Goal: Task Accomplishment & Management: Complete application form

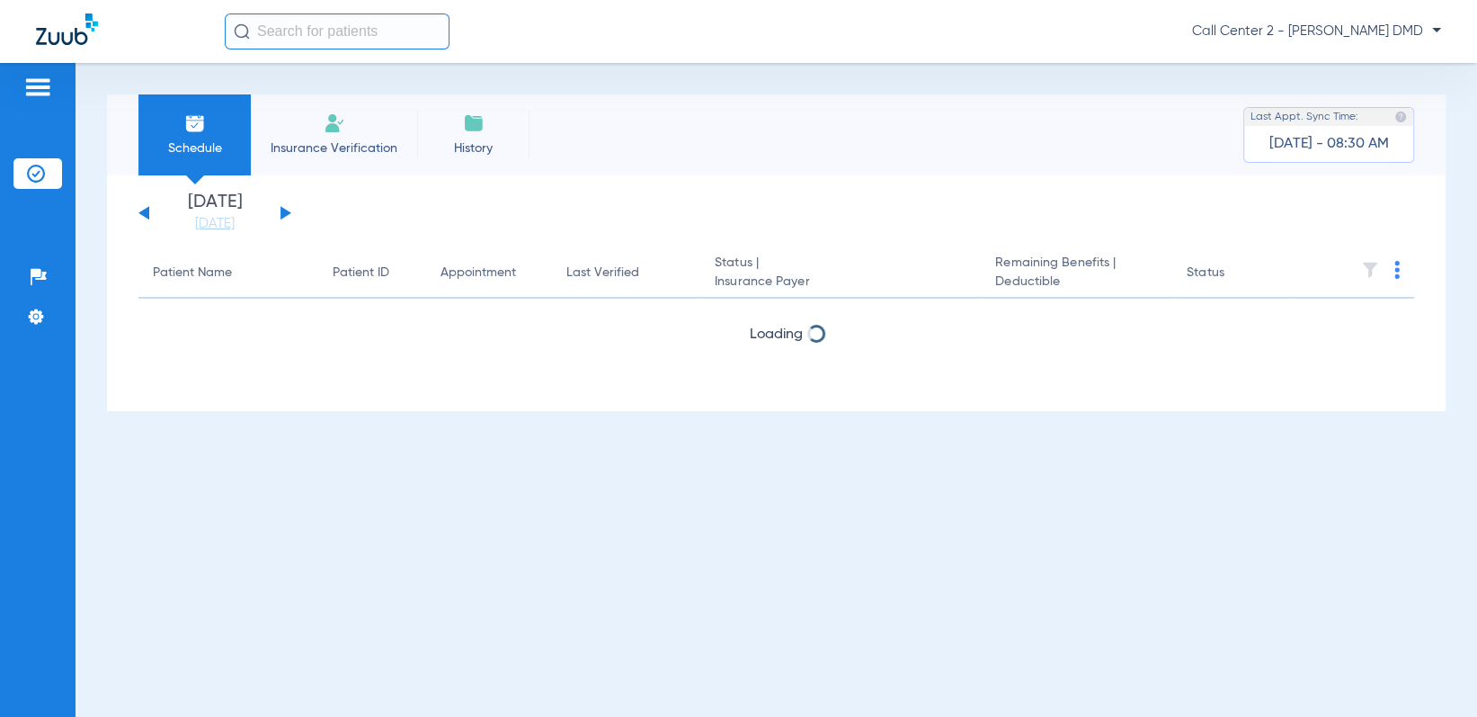
click at [336, 144] on span "Insurance Verification" at bounding box center [333, 148] width 139 height 18
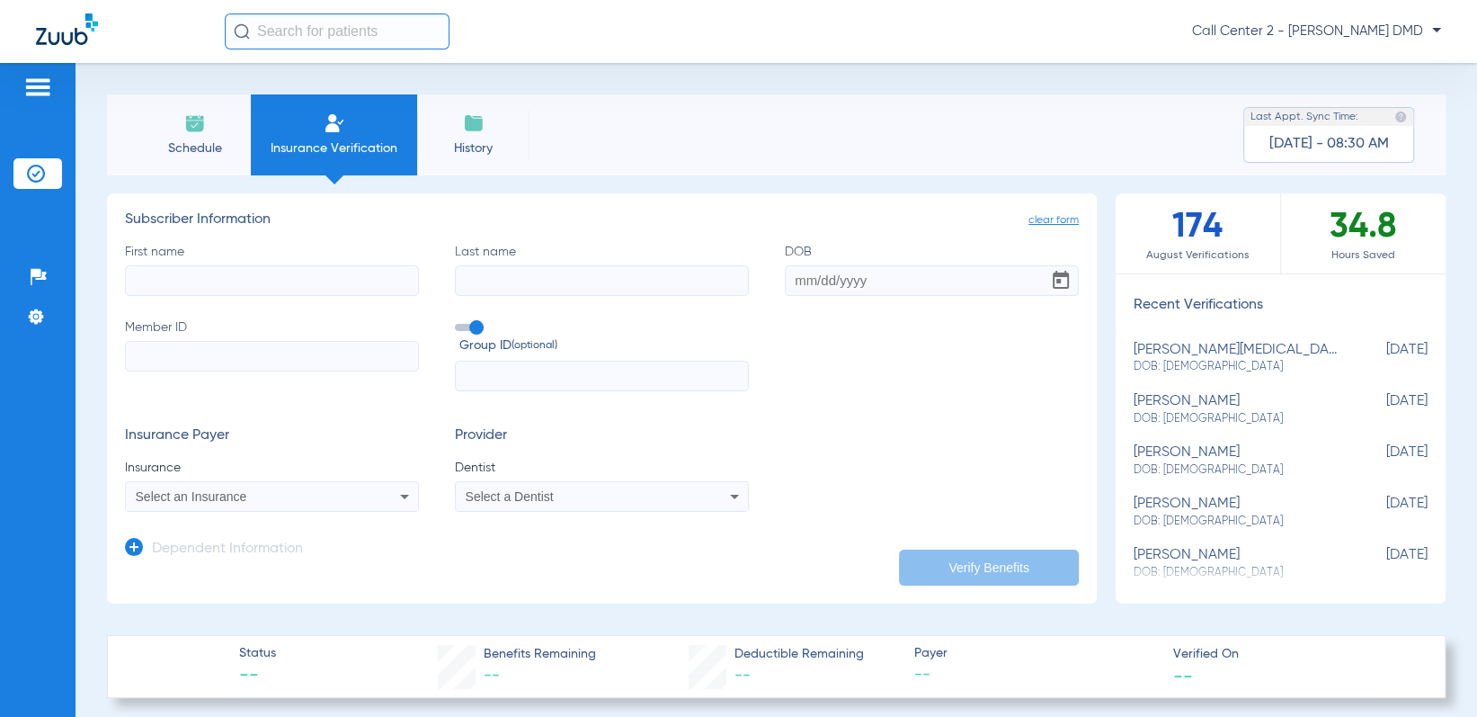
click at [285, 290] on input "First name" at bounding box center [272, 280] width 294 height 31
type input "[PERSON_NAME]"
type input "[DATE]"
click at [130, 361] on input "Member ID" at bounding box center [272, 356] width 294 height 31
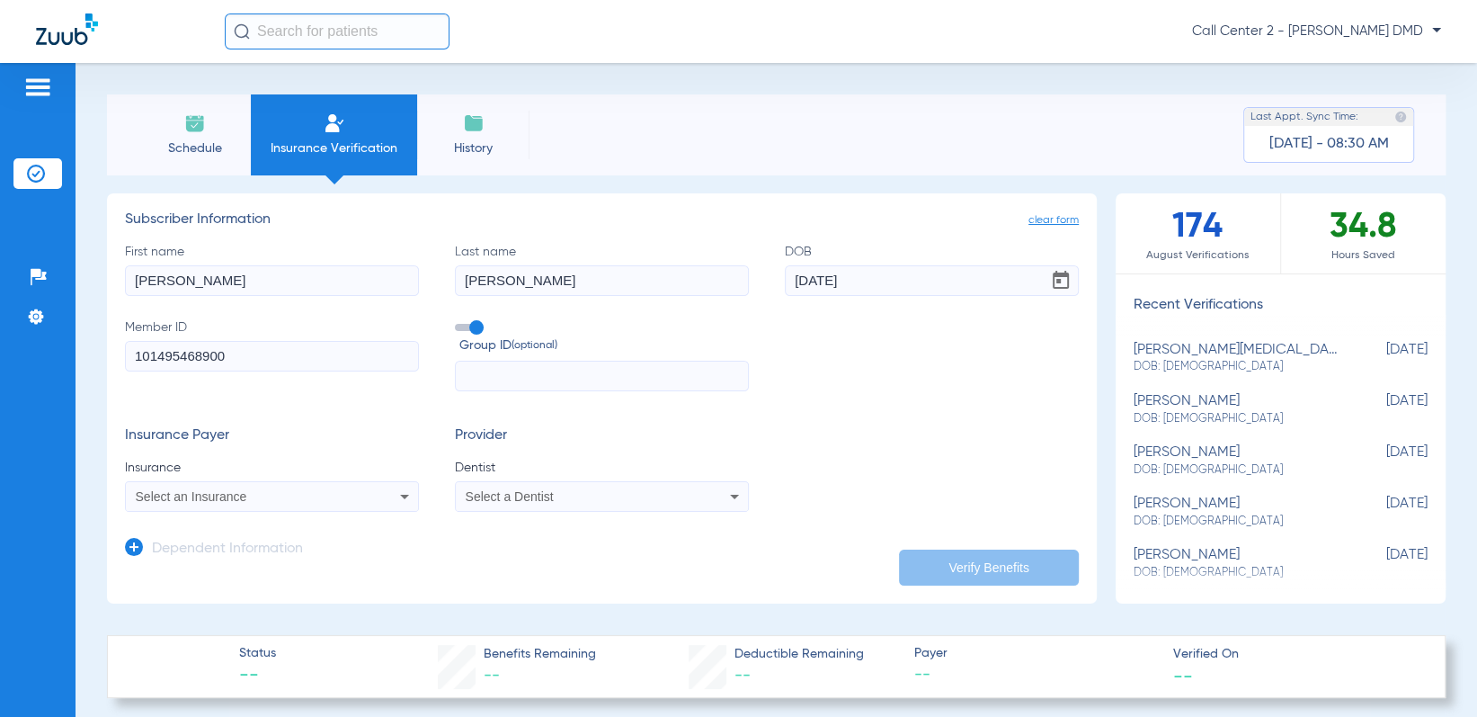
type input "101495468900"
click at [246, 495] on div "Select an Insurance" at bounding box center [245, 496] width 218 height 13
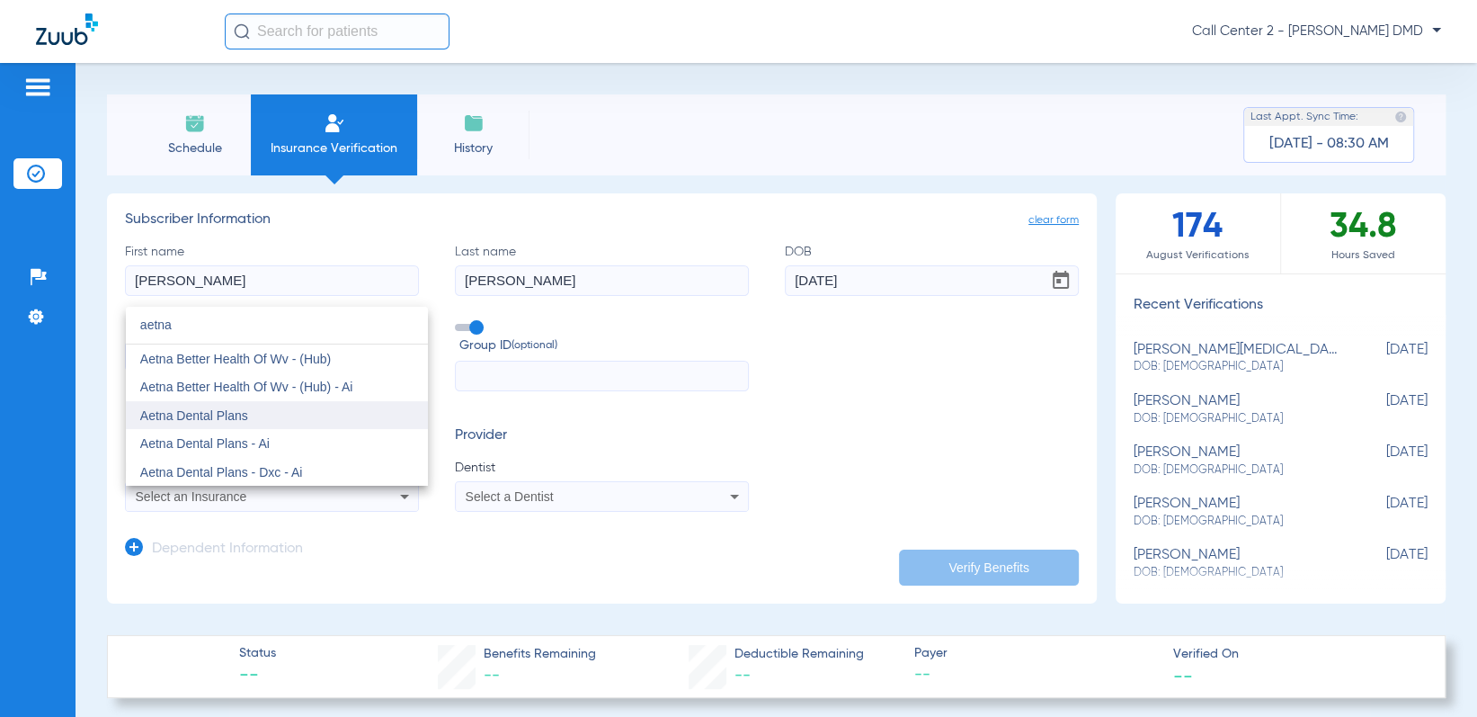
type input "aetna"
click at [264, 414] on mat-option "Aetna Dental Plans" at bounding box center [277, 415] width 302 height 29
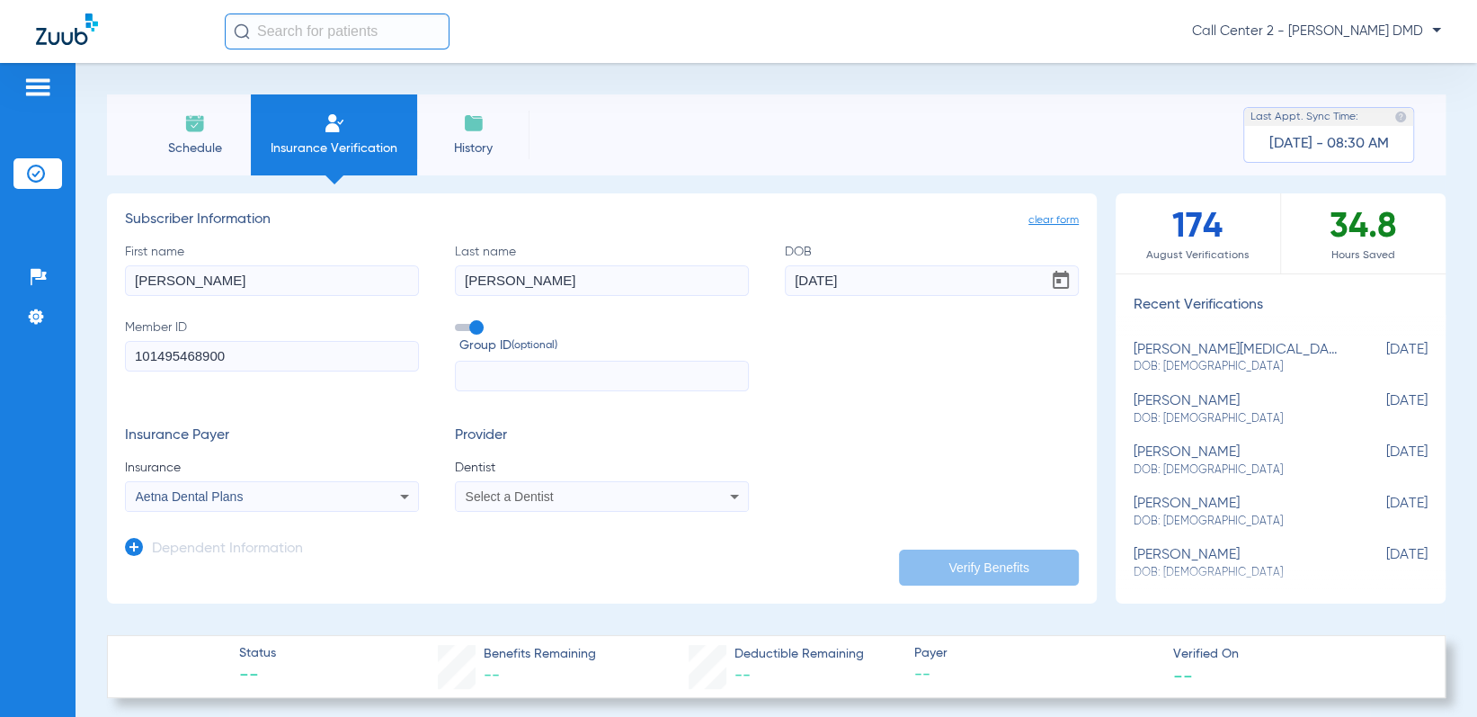
click at [464, 482] on app-form-autocomplete "Dentist Select a Dentist" at bounding box center [602, 485] width 294 height 53
click at [483, 489] on span "Select a Dentist" at bounding box center [510, 496] width 88 height 14
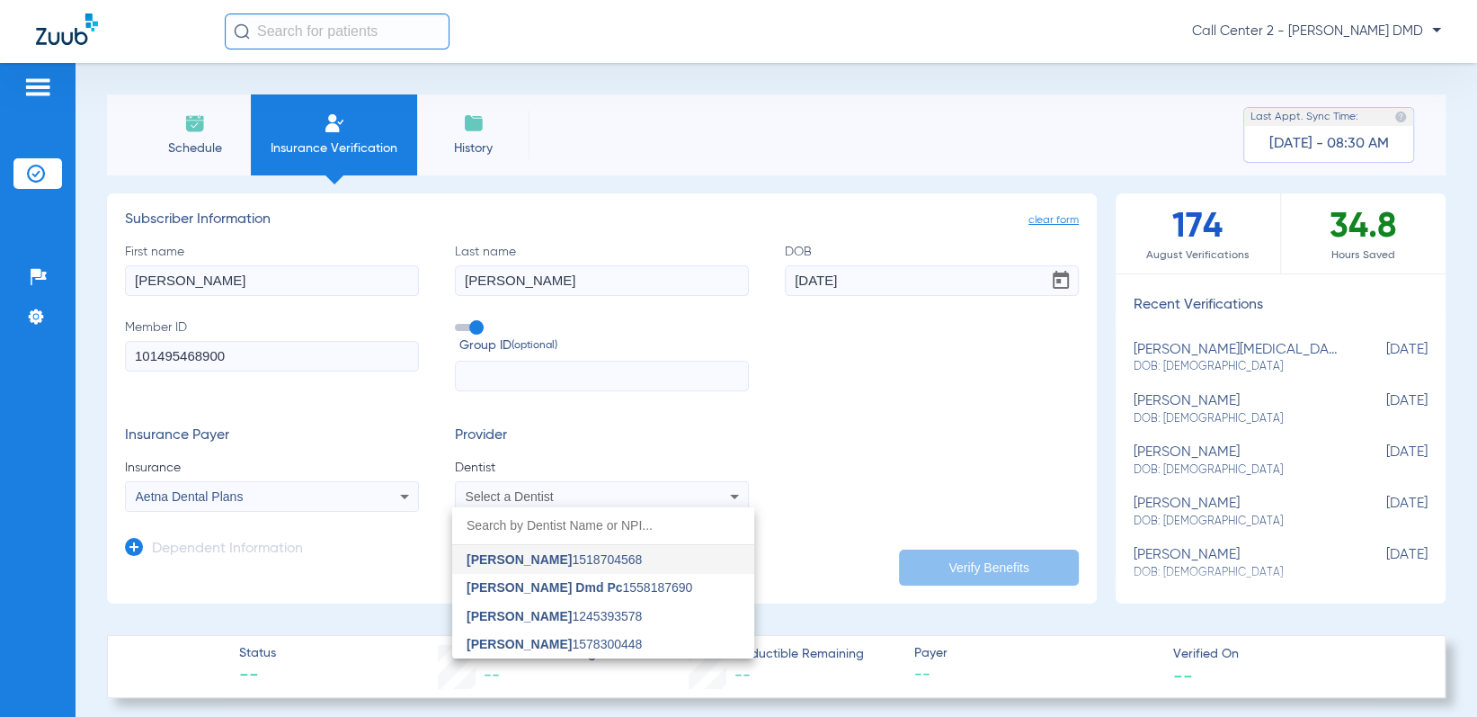
drag, startPoint x: 524, startPoint y: 629, endPoint x: 546, endPoint y: 625, distance: 22.0
click at [525, 630] on mat-option "[PERSON_NAME] 1578300448" at bounding box center [603, 644] width 302 height 29
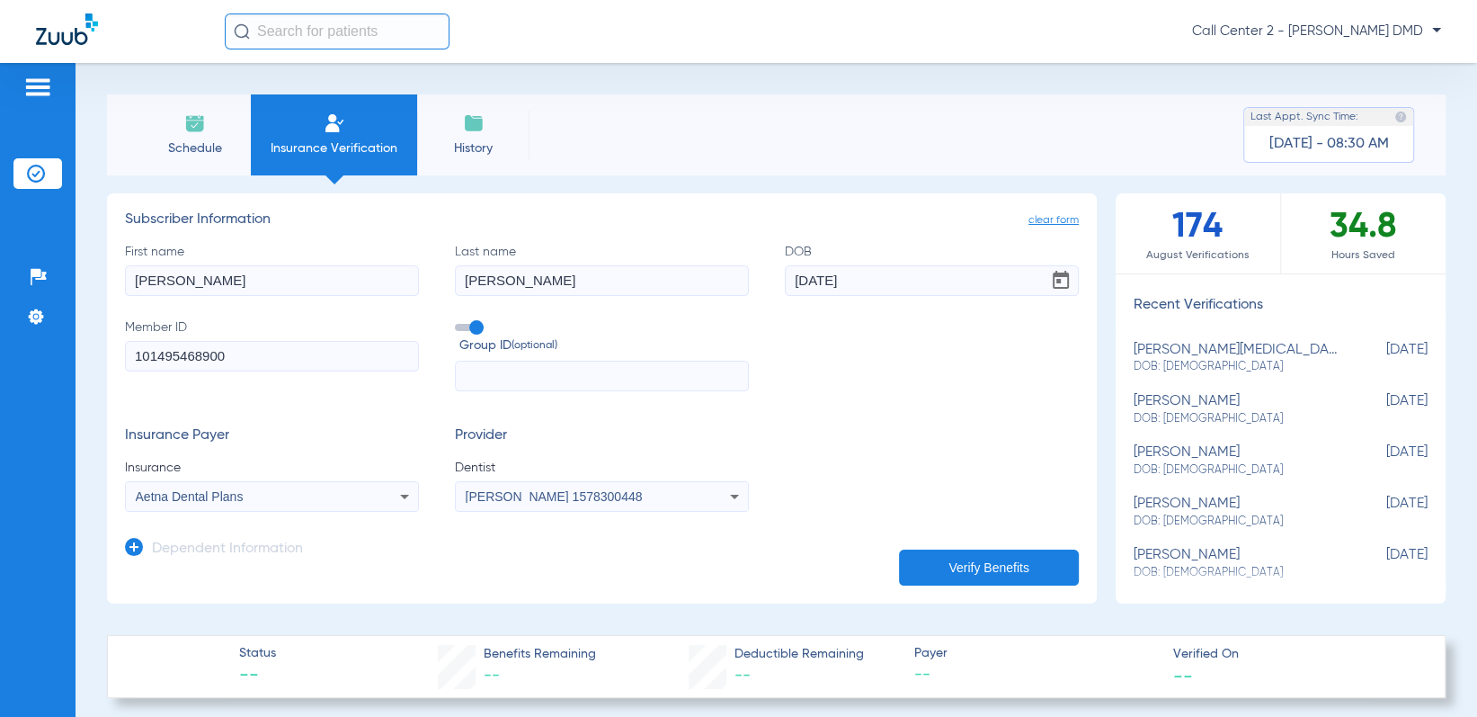
click at [548, 504] on div "[PERSON_NAME] 1578300448" at bounding box center [602, 497] width 292 height 22
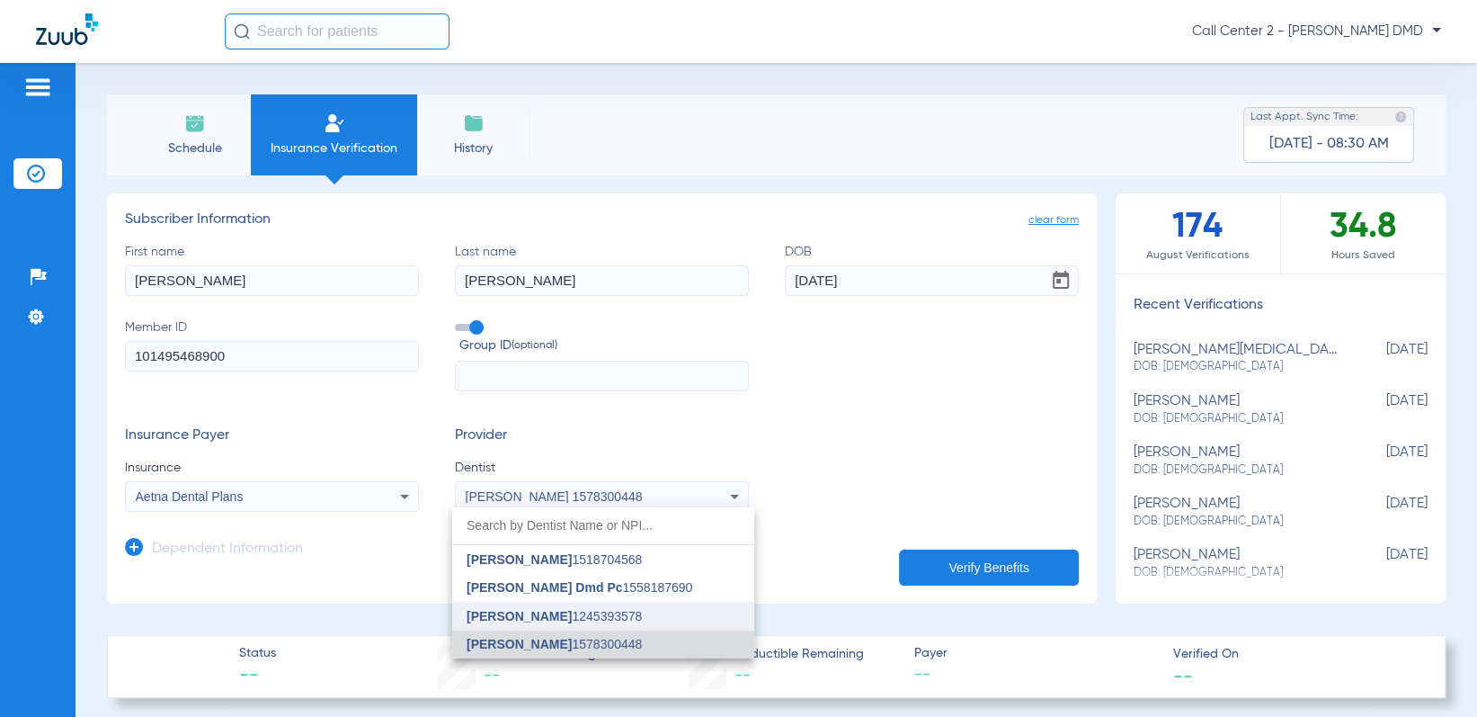
click at [533, 615] on span "[PERSON_NAME]" at bounding box center [519, 616] width 105 height 14
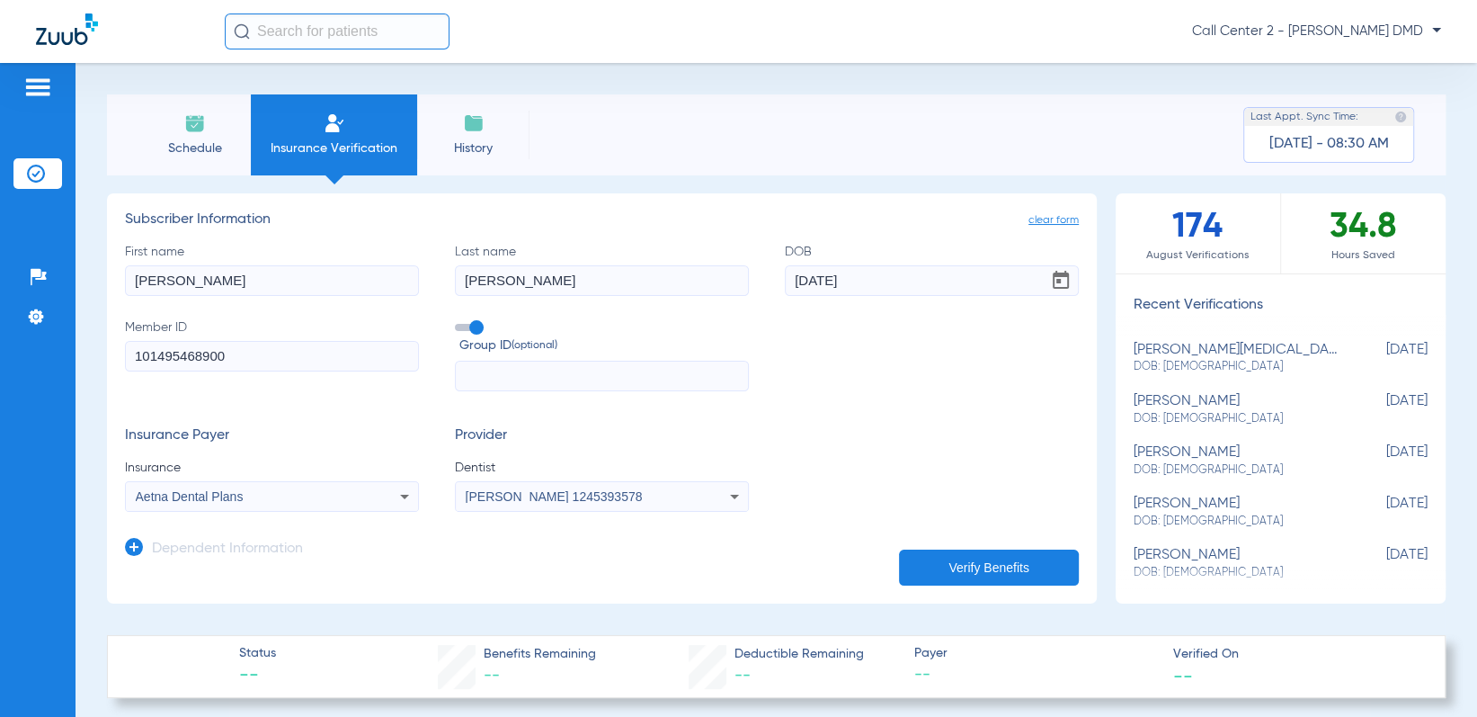
click at [909, 561] on button "Verify Benefits" at bounding box center [989, 567] width 180 height 36
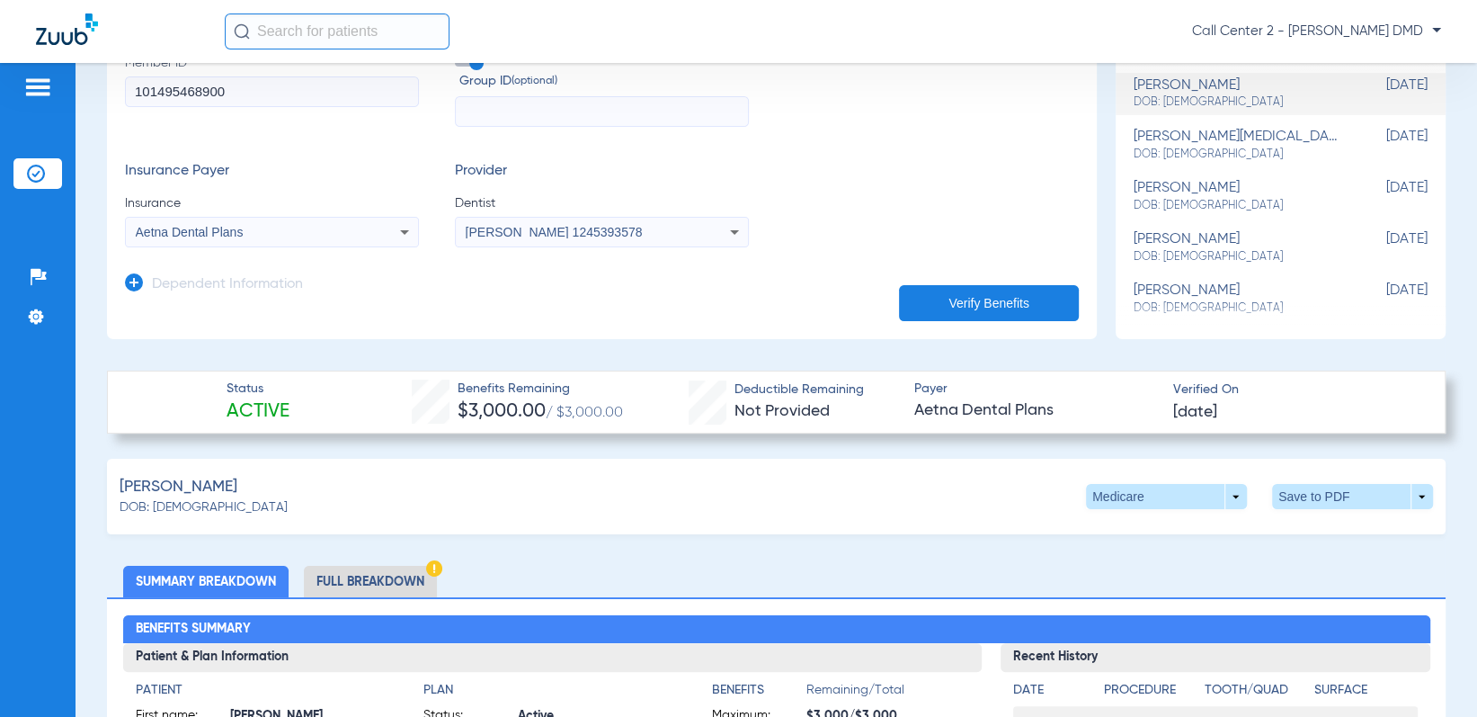
scroll to position [270, 0]
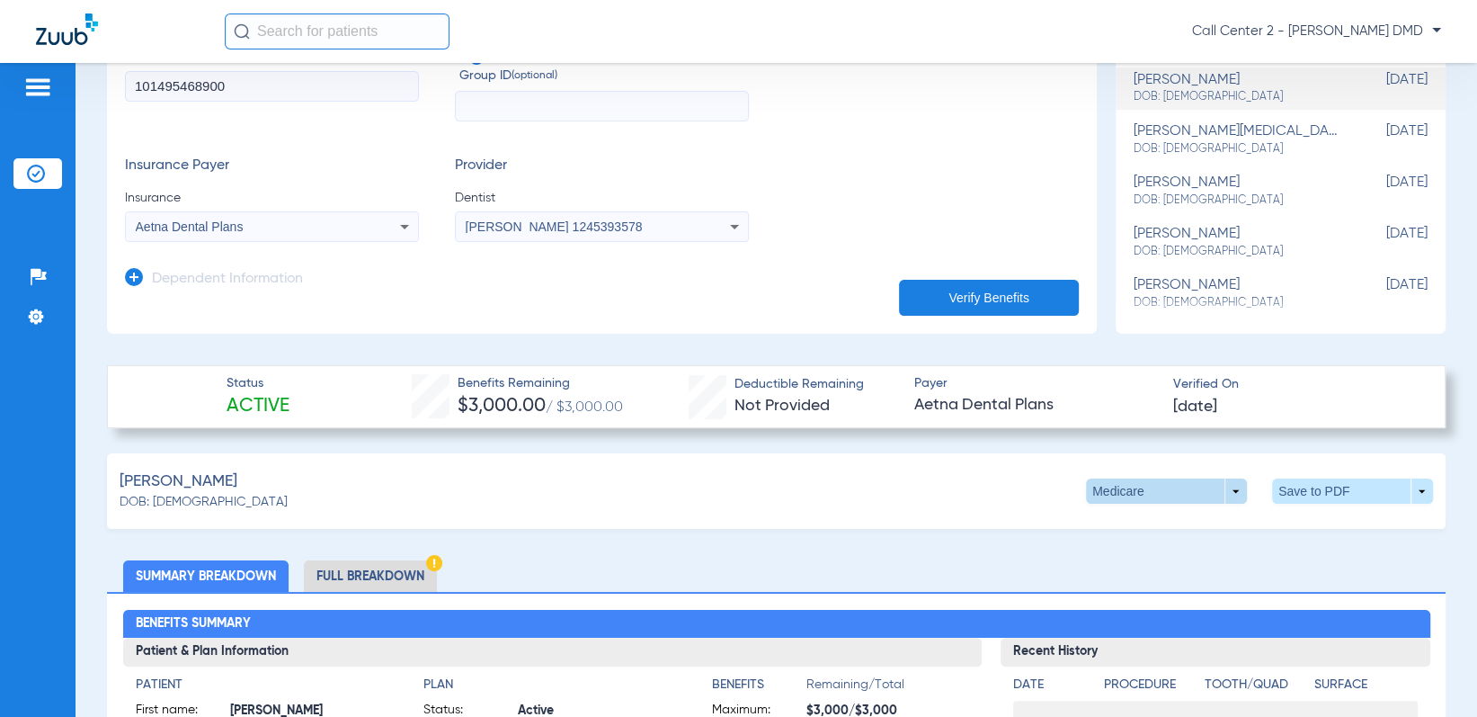
click at [1225, 487] on span at bounding box center [1166, 490] width 161 height 25
click at [366, 576] on div at bounding box center [738, 358] width 1477 height 717
click at [402, 563] on li "Full Breakdown" at bounding box center [370, 575] width 133 height 31
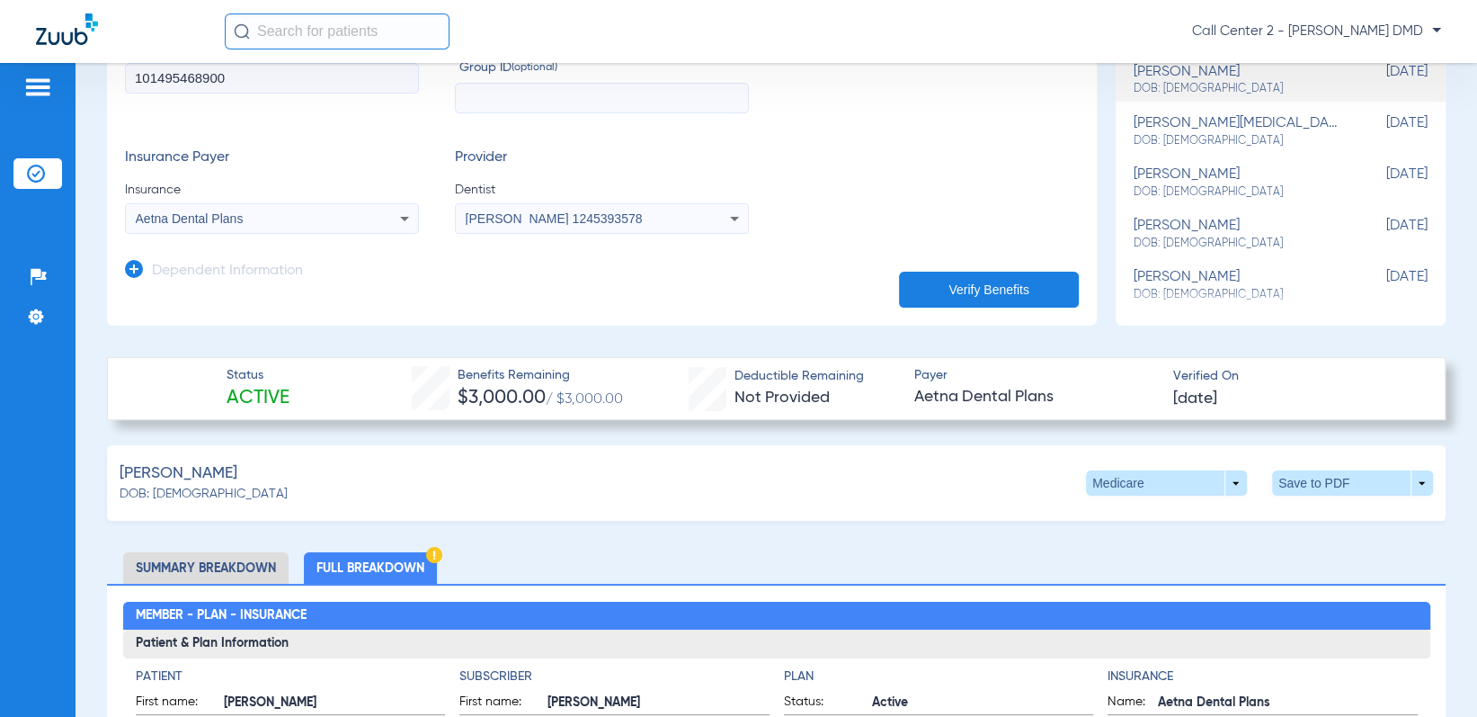
scroll to position [458, 0]
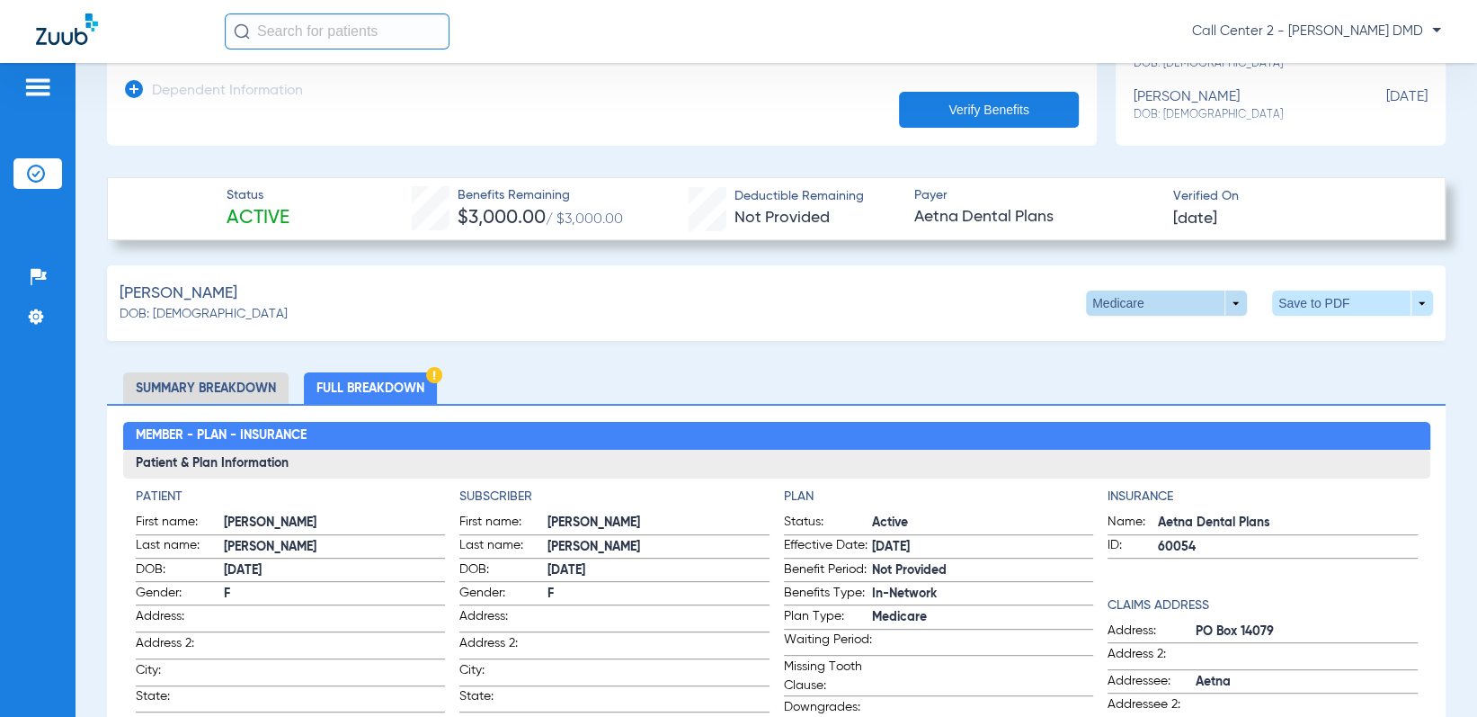
click at [1113, 299] on span at bounding box center [1166, 302] width 161 height 25
click at [1116, 330] on span "Medicare" at bounding box center [1122, 336] width 70 height 13
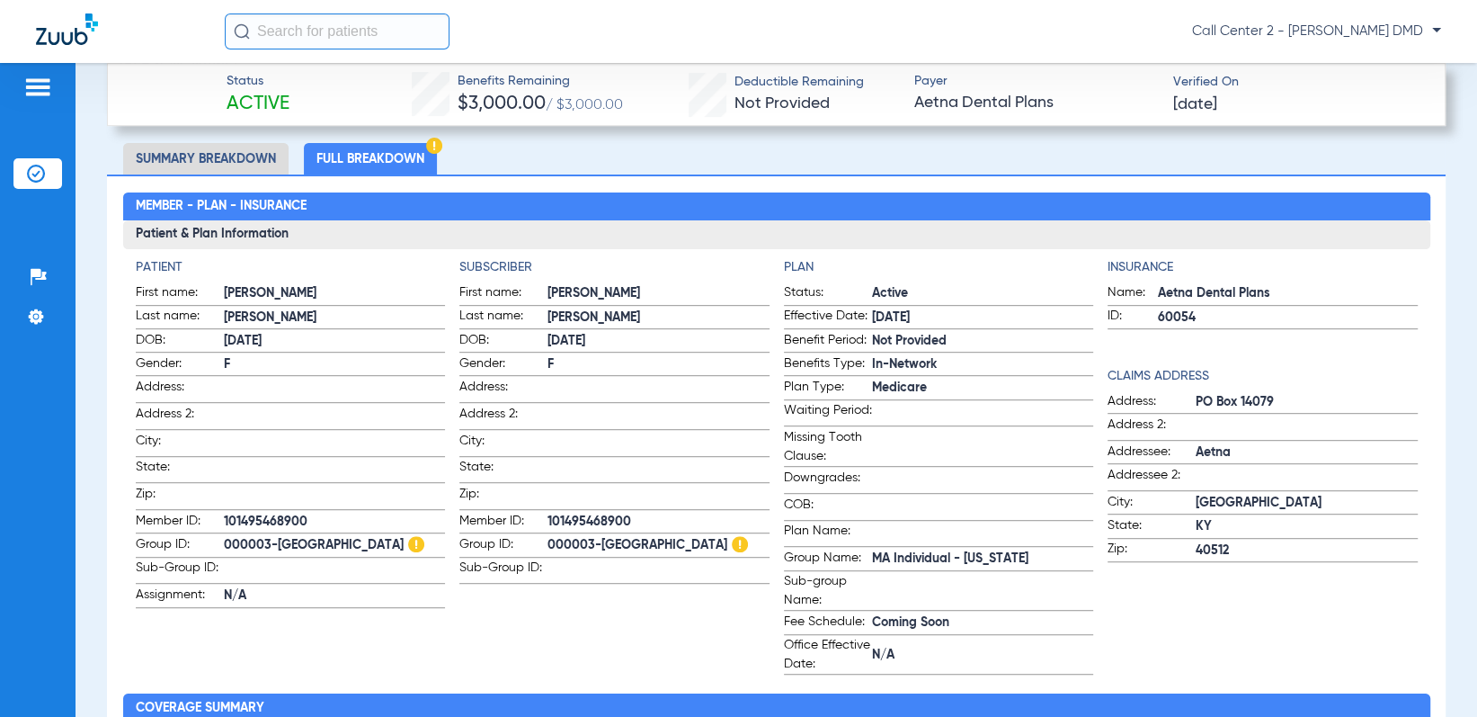
scroll to position [637, 0]
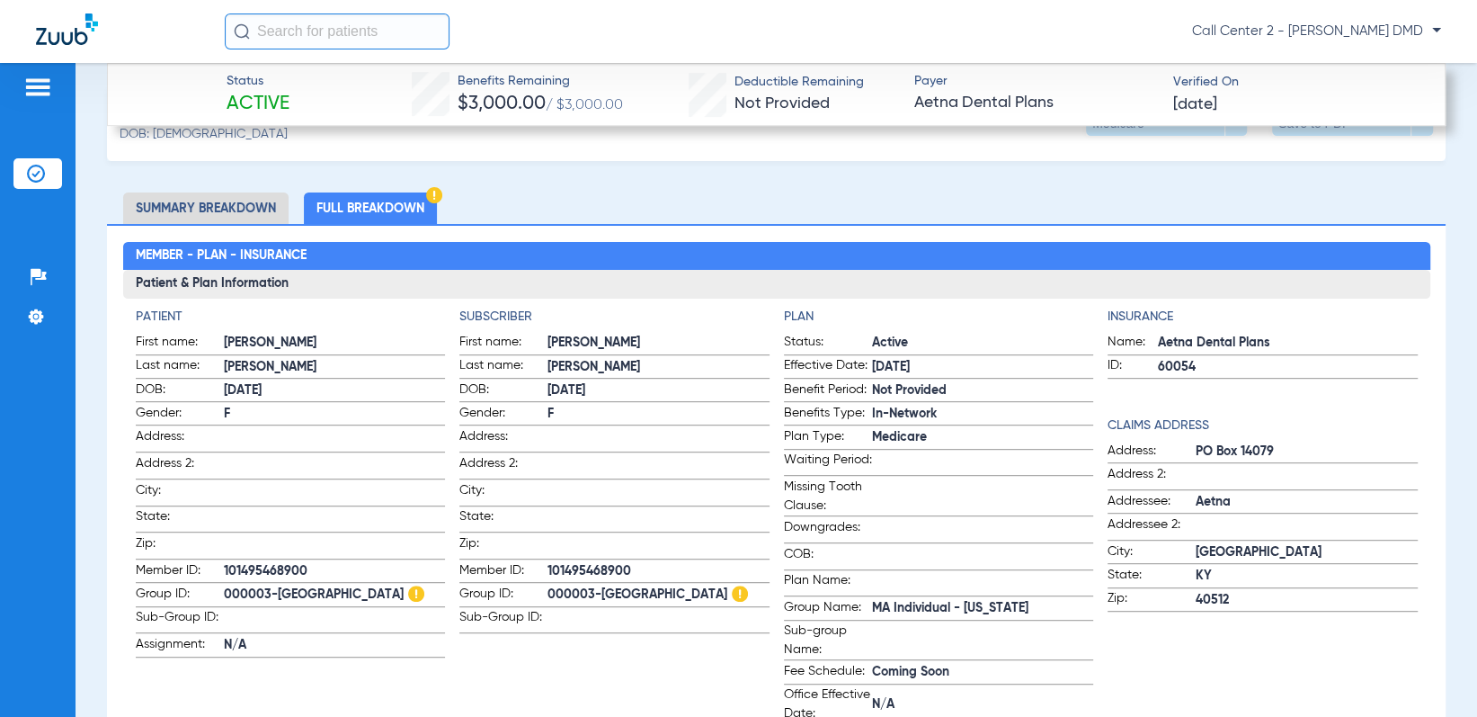
click at [899, 414] on span "In-Network" at bounding box center [983, 414] width 222 height 19
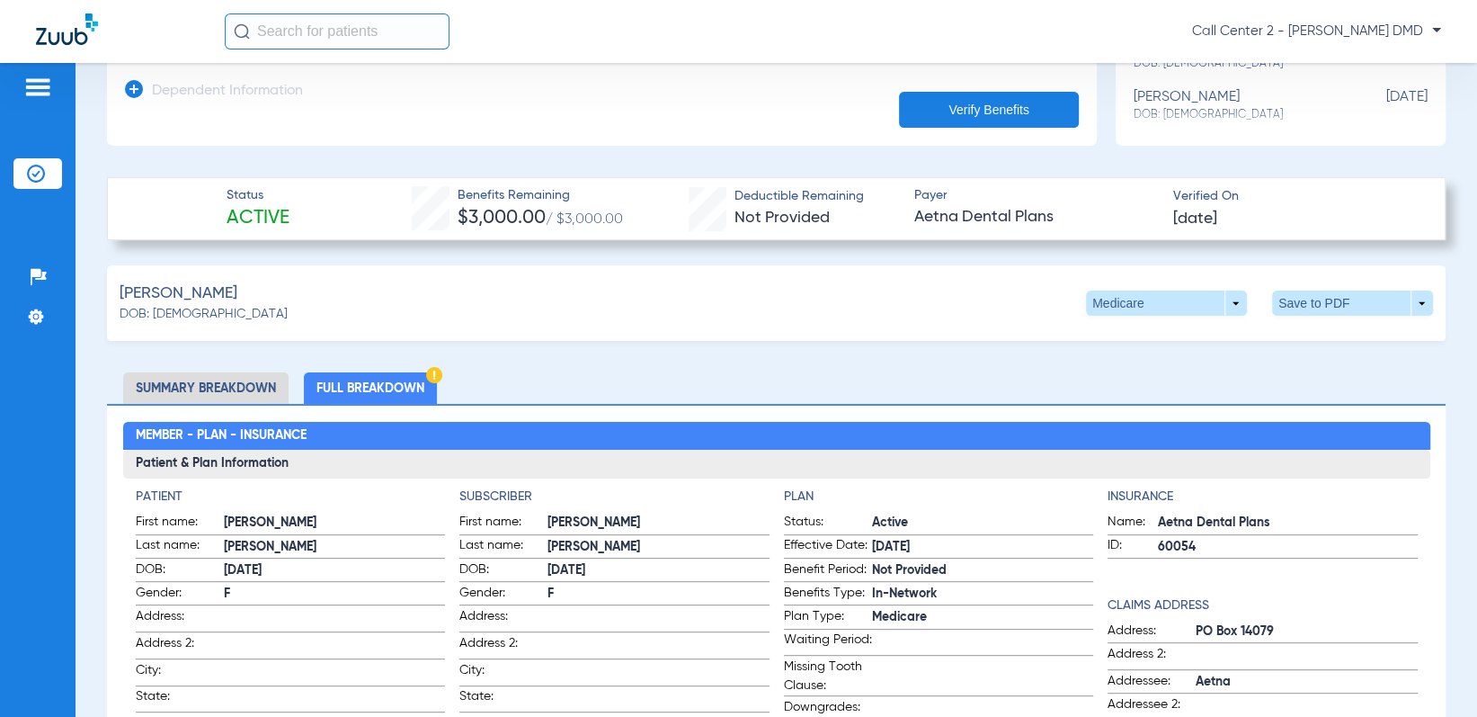
scroll to position [368, 0]
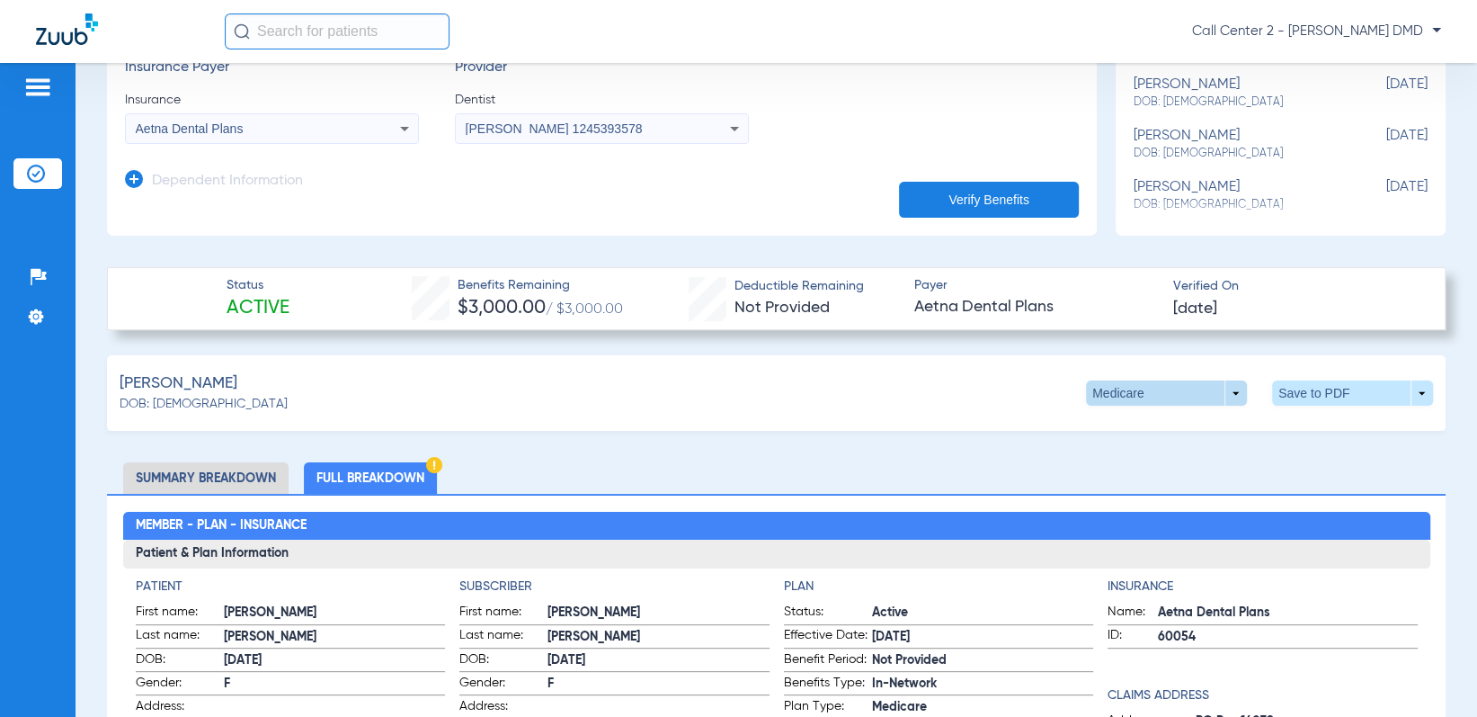
click at [1153, 384] on span at bounding box center [1167, 392] width 43 height 43
click at [1121, 413] on button "Medicare" at bounding box center [1122, 426] width 99 height 36
click at [1282, 390] on span at bounding box center [1352, 392] width 161 height 25
click at [1103, 478] on div at bounding box center [738, 358] width 1477 height 717
click at [1215, 393] on span at bounding box center [1166, 392] width 161 height 25
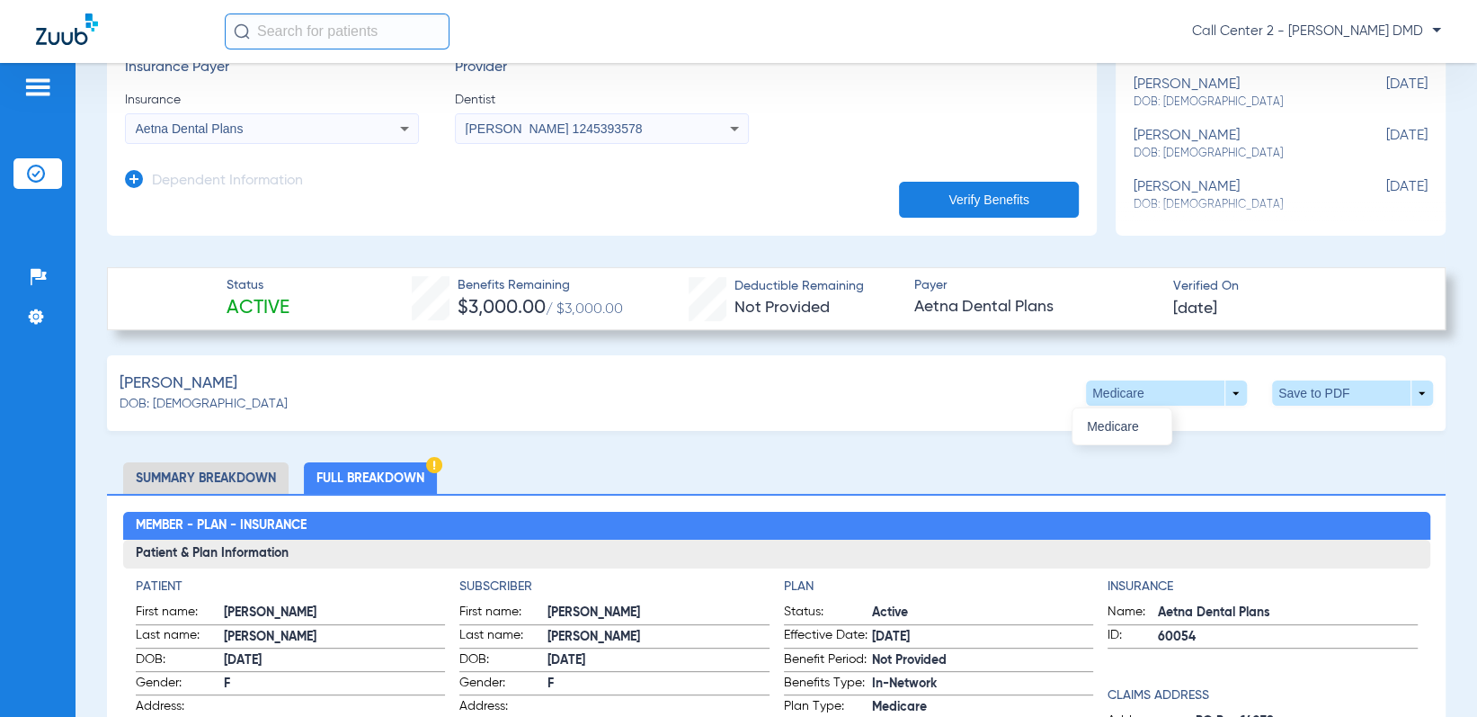
click at [1459, 224] on div at bounding box center [738, 358] width 1477 height 717
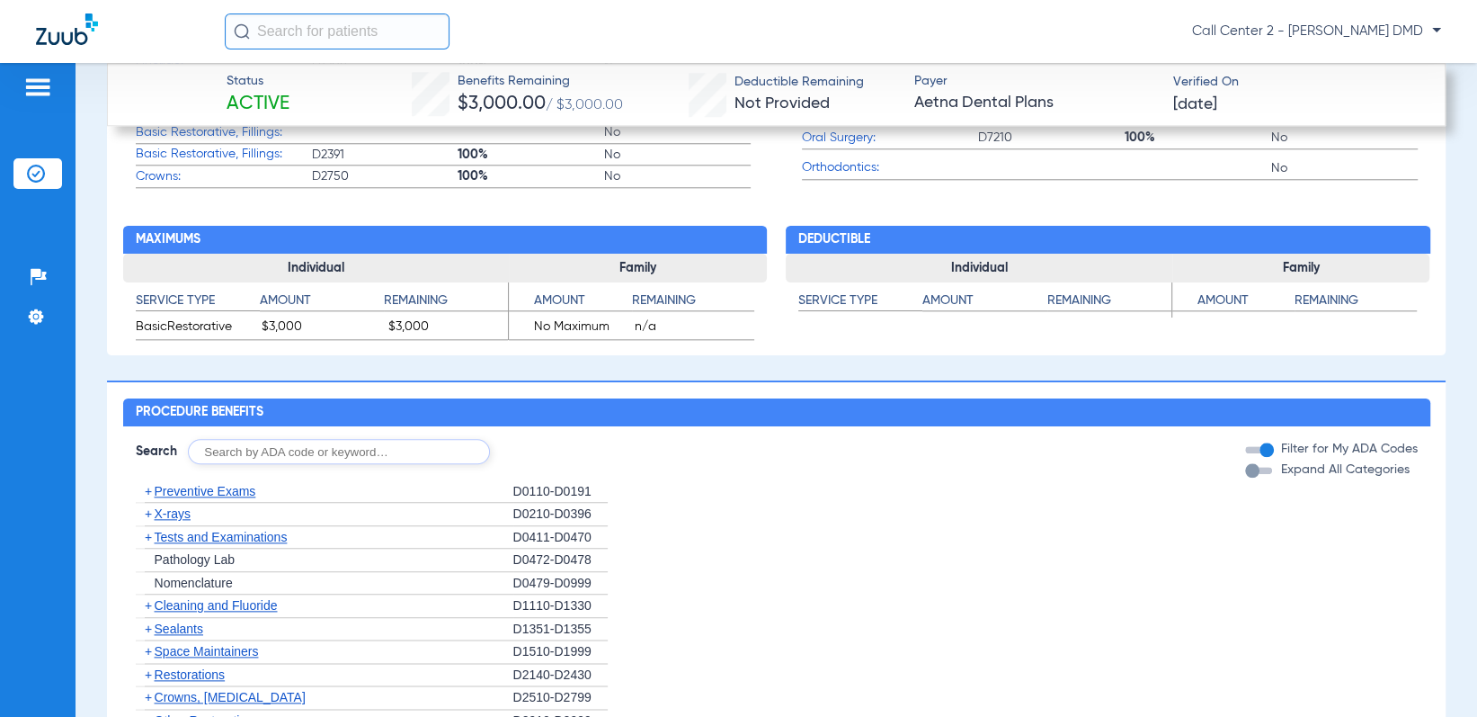
scroll to position [1586, 0]
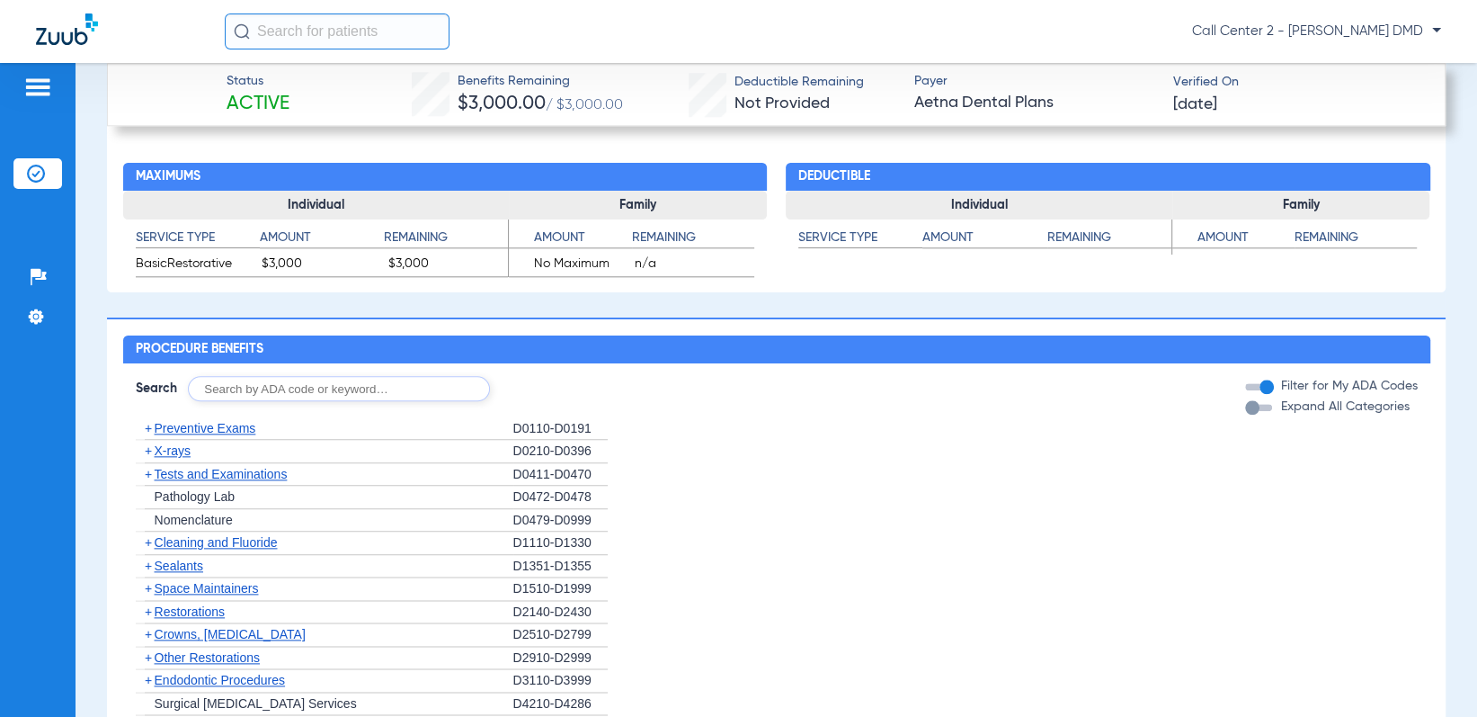
click at [1245, 414] on div "button" at bounding box center [1252, 407] width 14 height 14
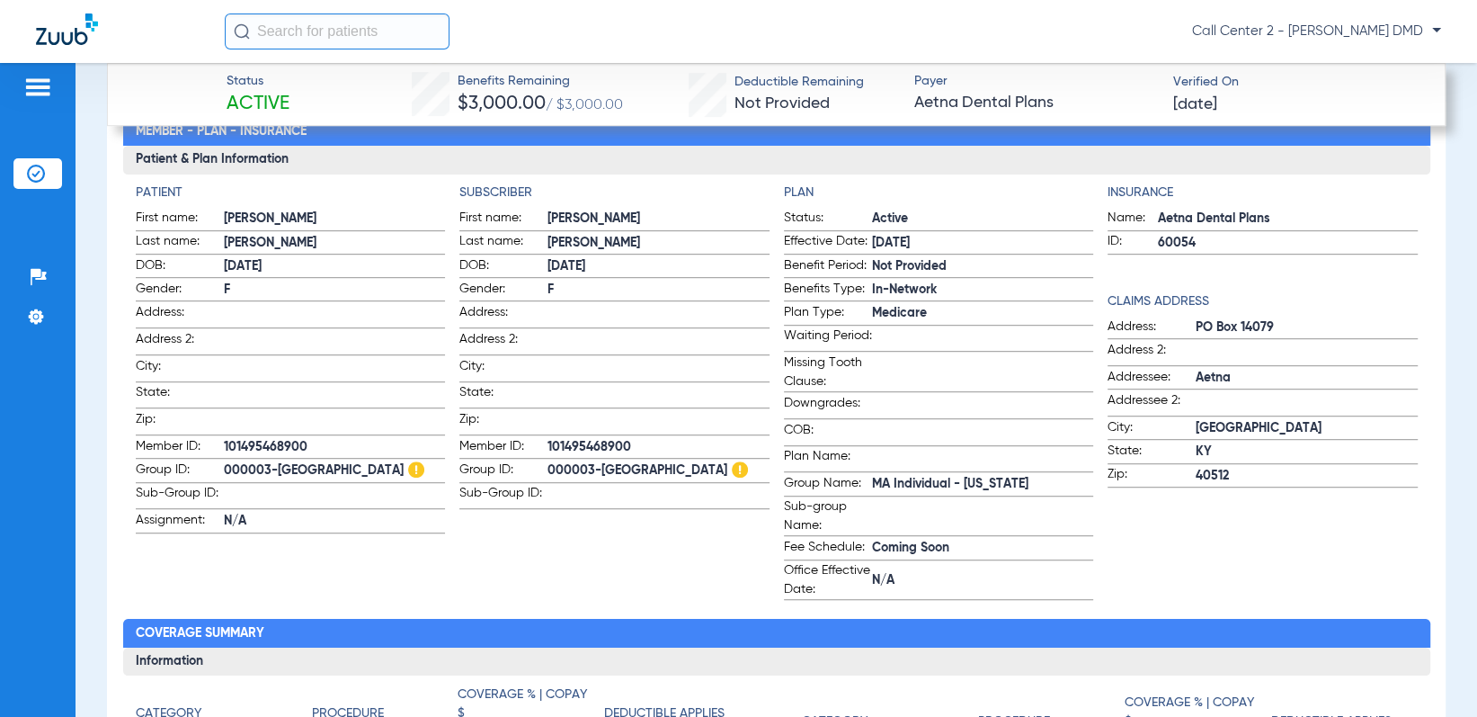
scroll to position [883, 0]
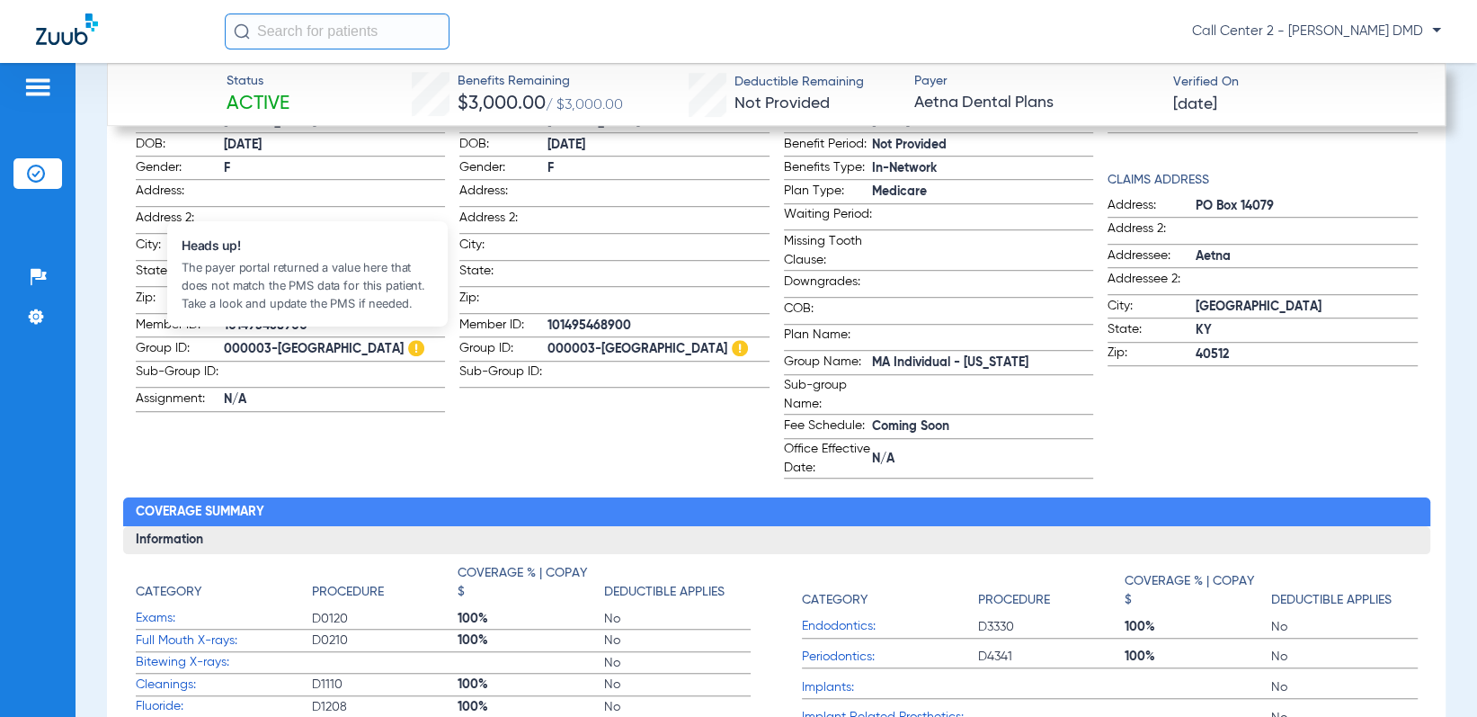
click at [408, 342] on img at bounding box center [416, 348] width 16 height 16
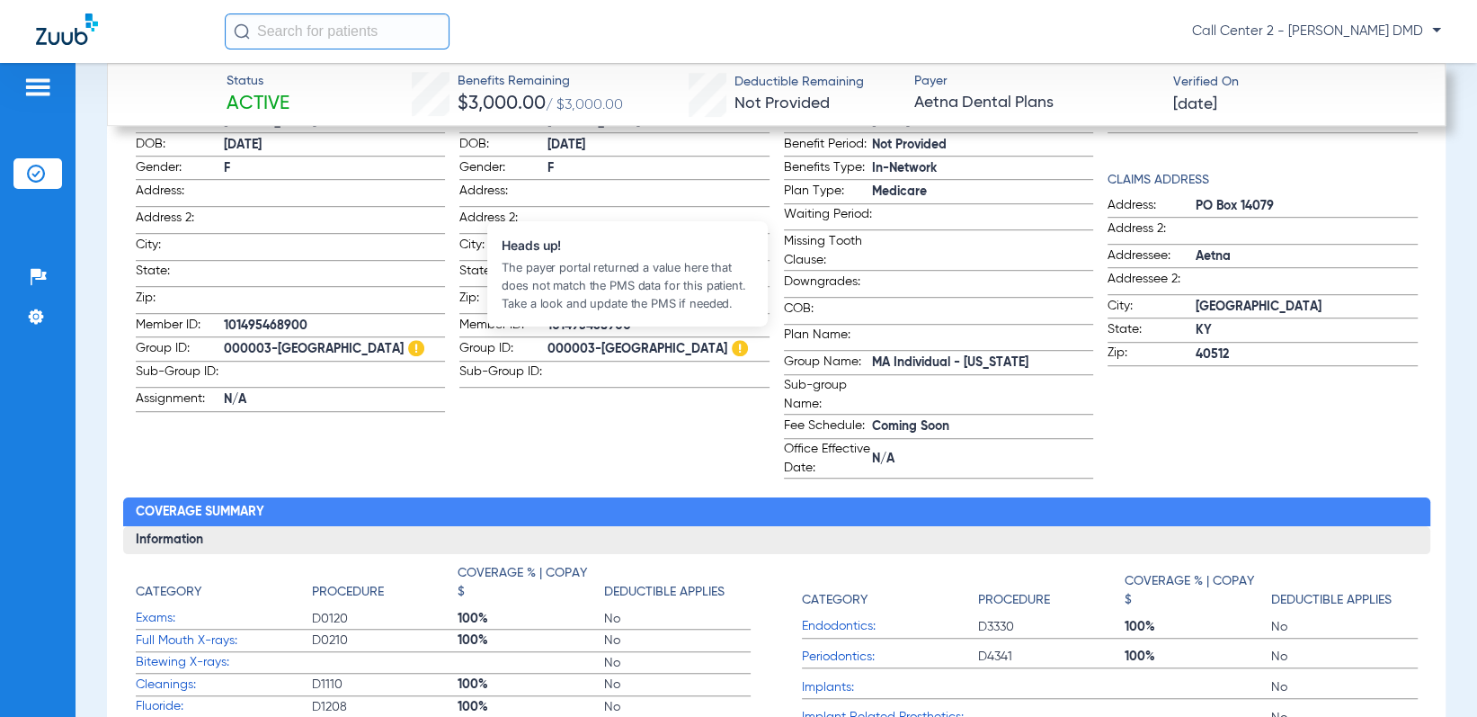
click at [732, 340] on img at bounding box center [740, 348] width 16 height 16
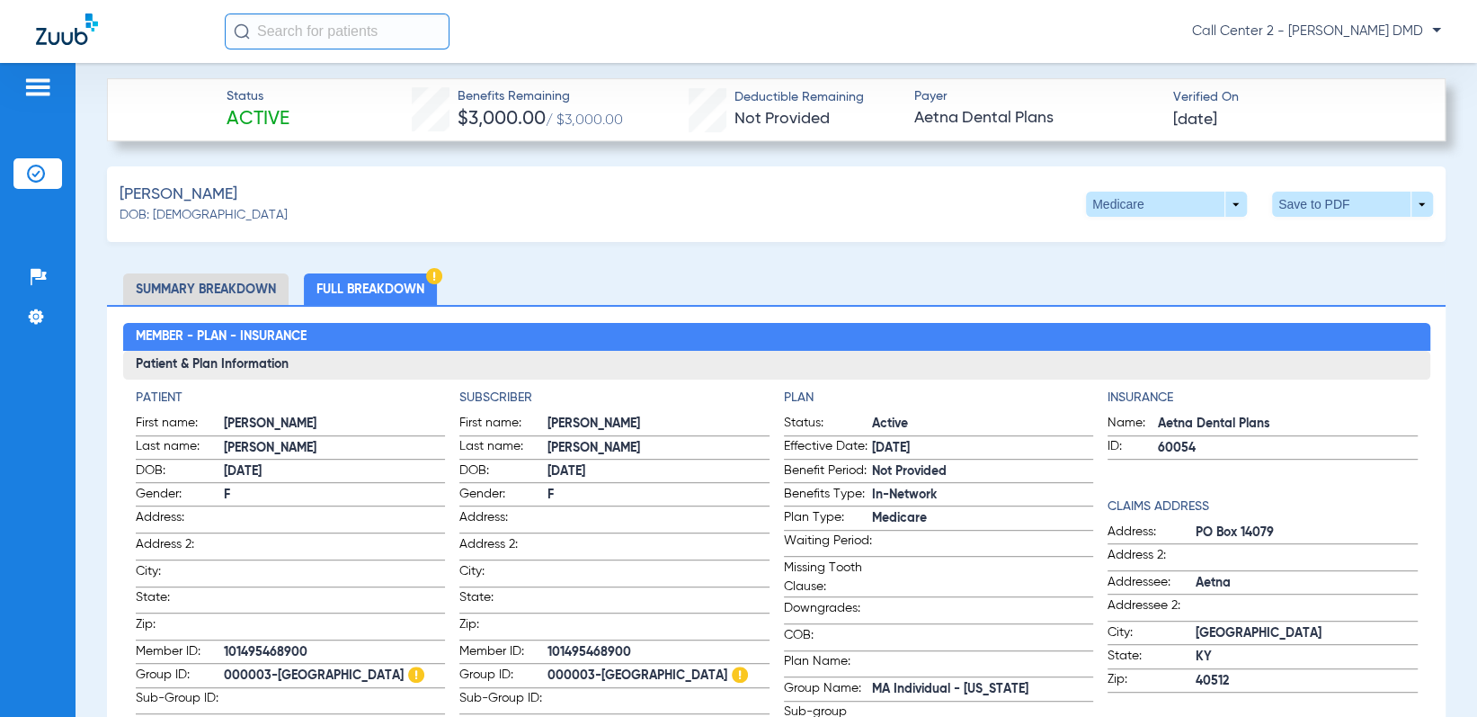
scroll to position [523, 0]
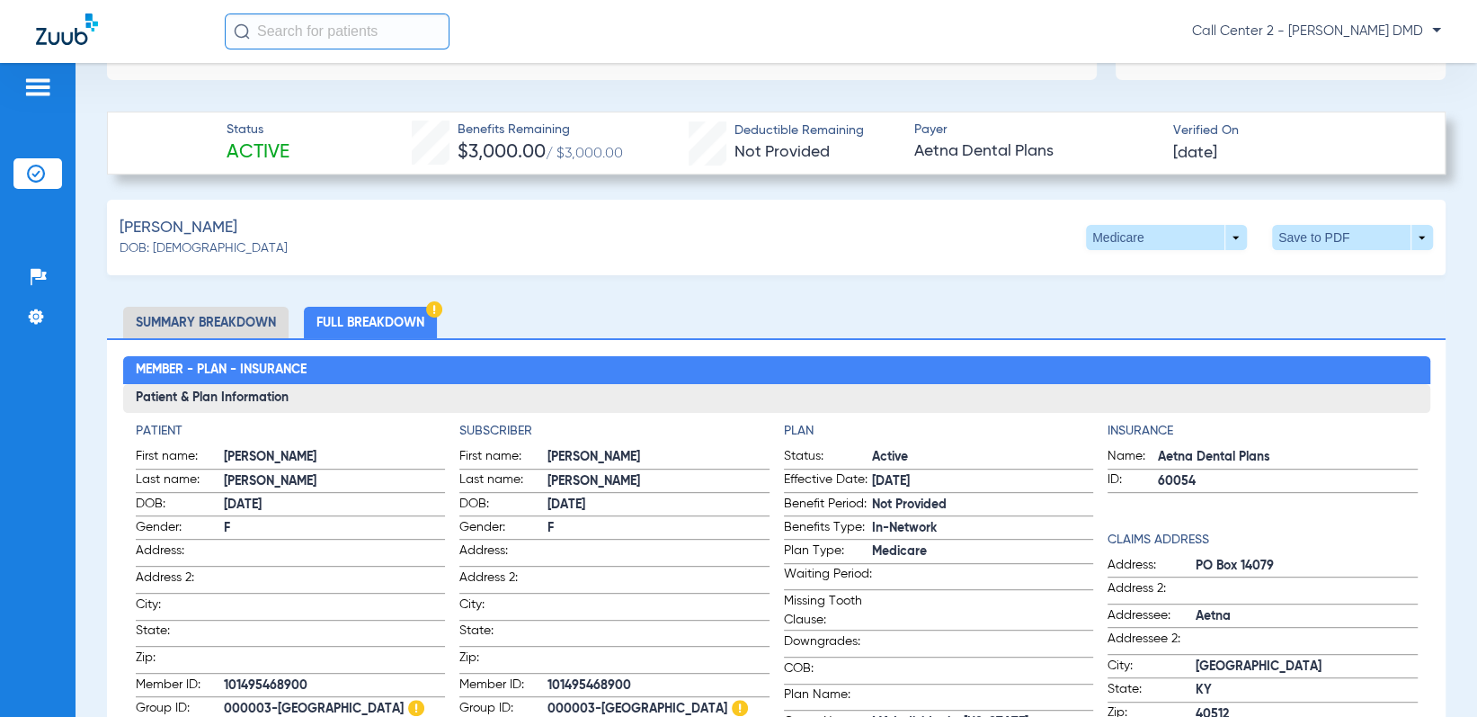
click at [1218, 220] on div "[PERSON_NAME]: [DEMOGRAPHIC_DATA] Medicare arrow_drop_down Save to PDF arrow_dr…" at bounding box center [776, 238] width 1339 height 76
click at [1218, 228] on span at bounding box center [1166, 237] width 161 height 25
click at [1128, 281] on button "Medicare" at bounding box center [1122, 271] width 99 height 36
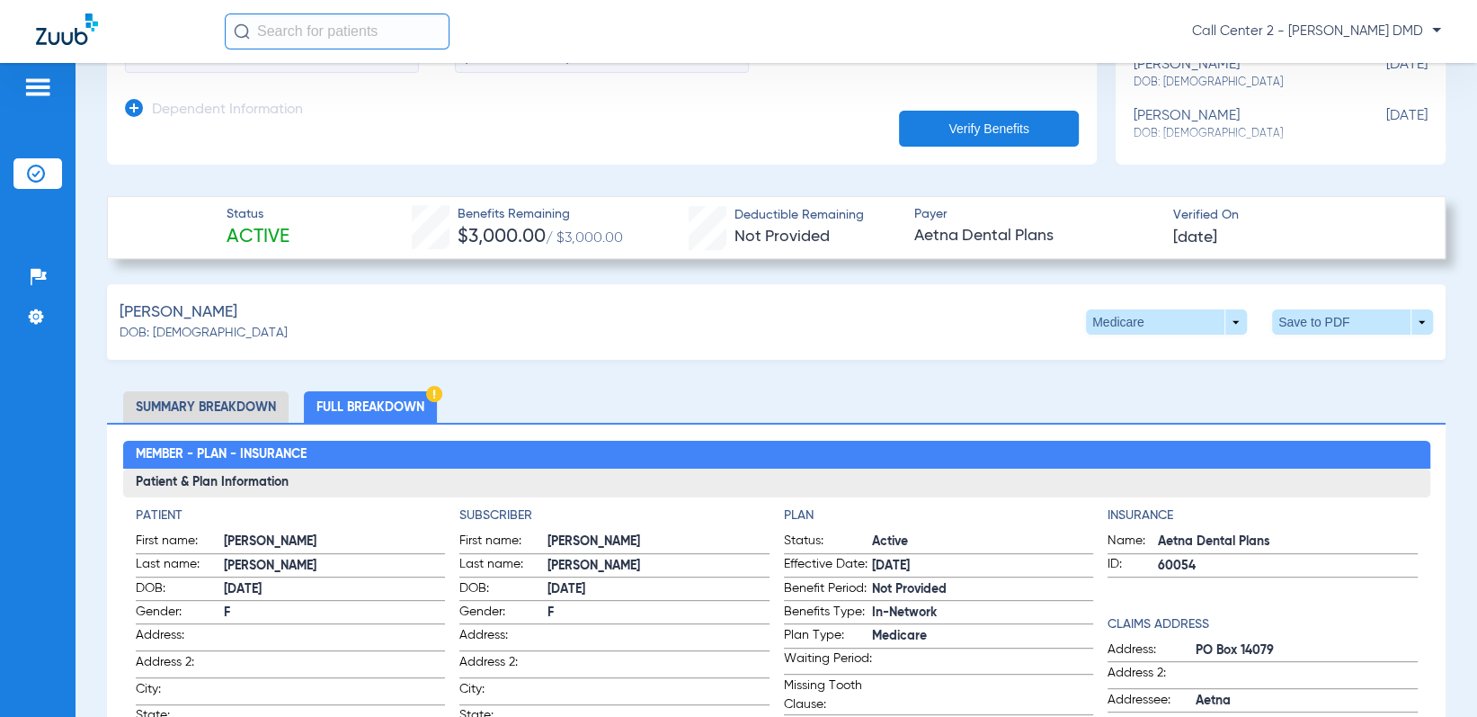
scroll to position [433, 0]
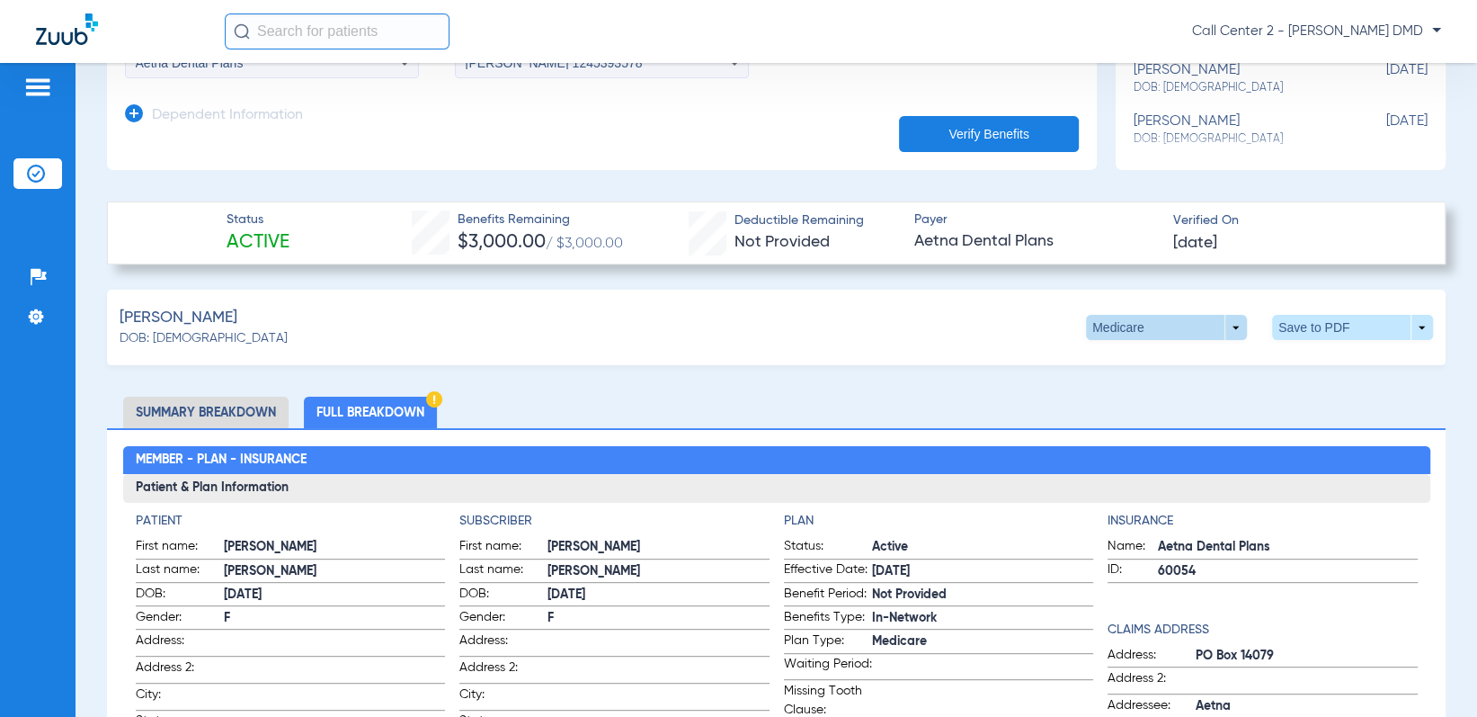
click at [1170, 326] on span at bounding box center [1167, 327] width 43 height 43
click at [1150, 329] on div at bounding box center [738, 358] width 1477 height 717
click at [166, 416] on li "Summary Breakdown" at bounding box center [205, 412] width 165 height 31
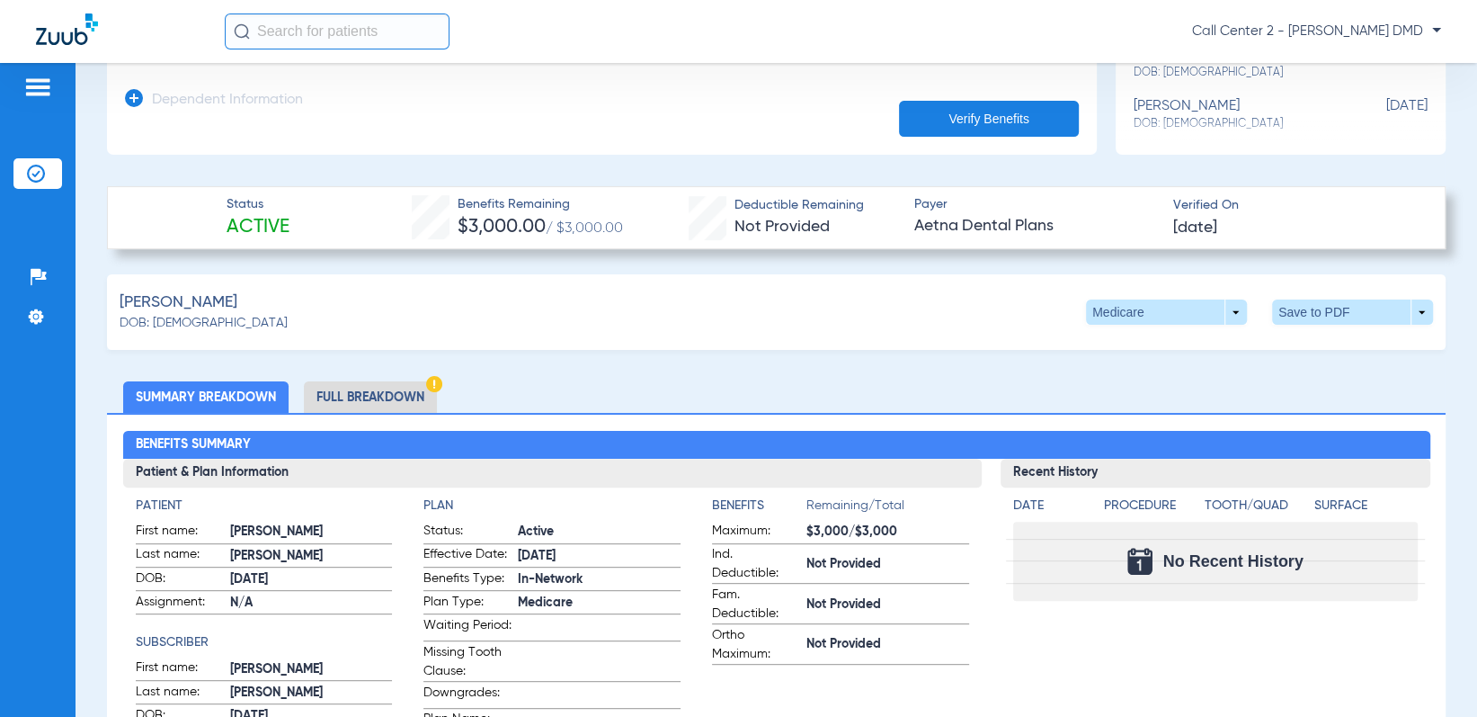
scroll to position [628, 0]
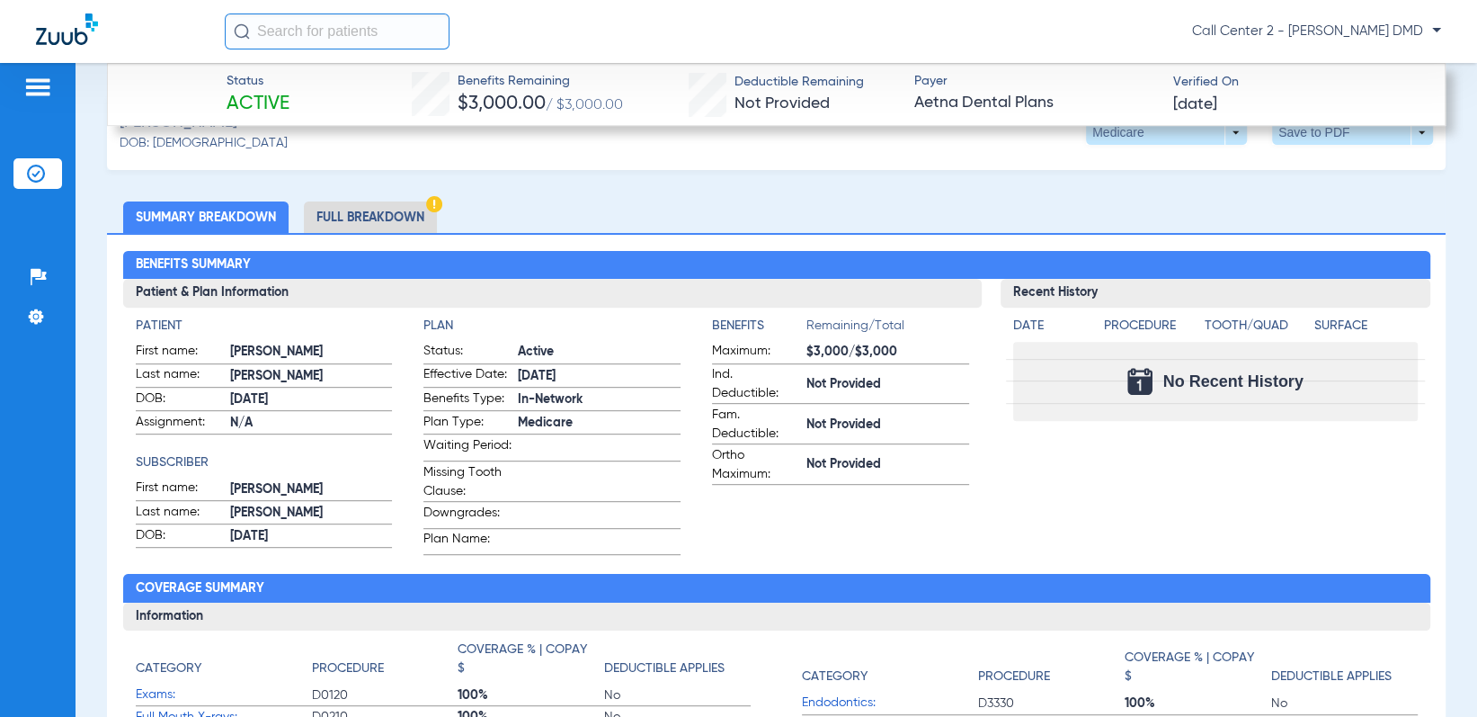
click at [360, 217] on li "Full Breakdown" at bounding box center [370, 216] width 133 height 31
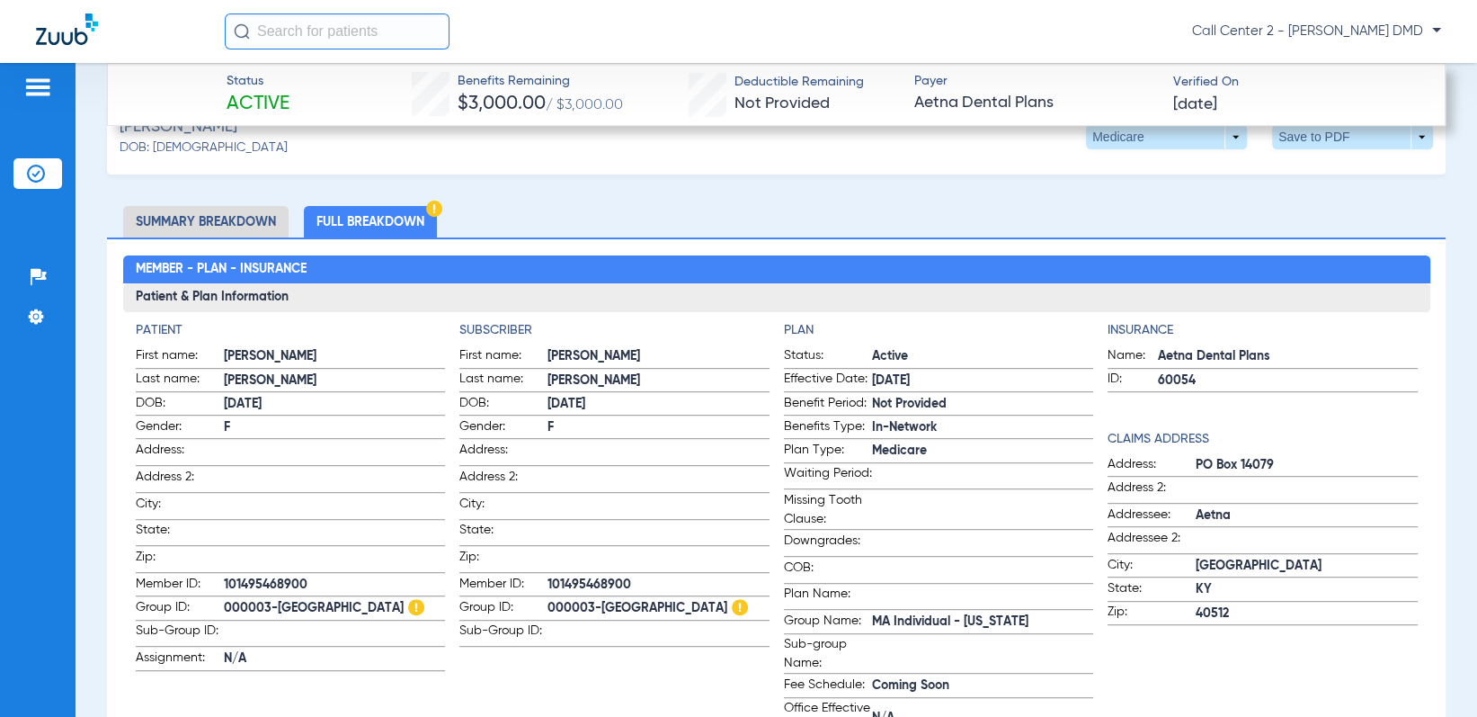
scroll to position [269, 0]
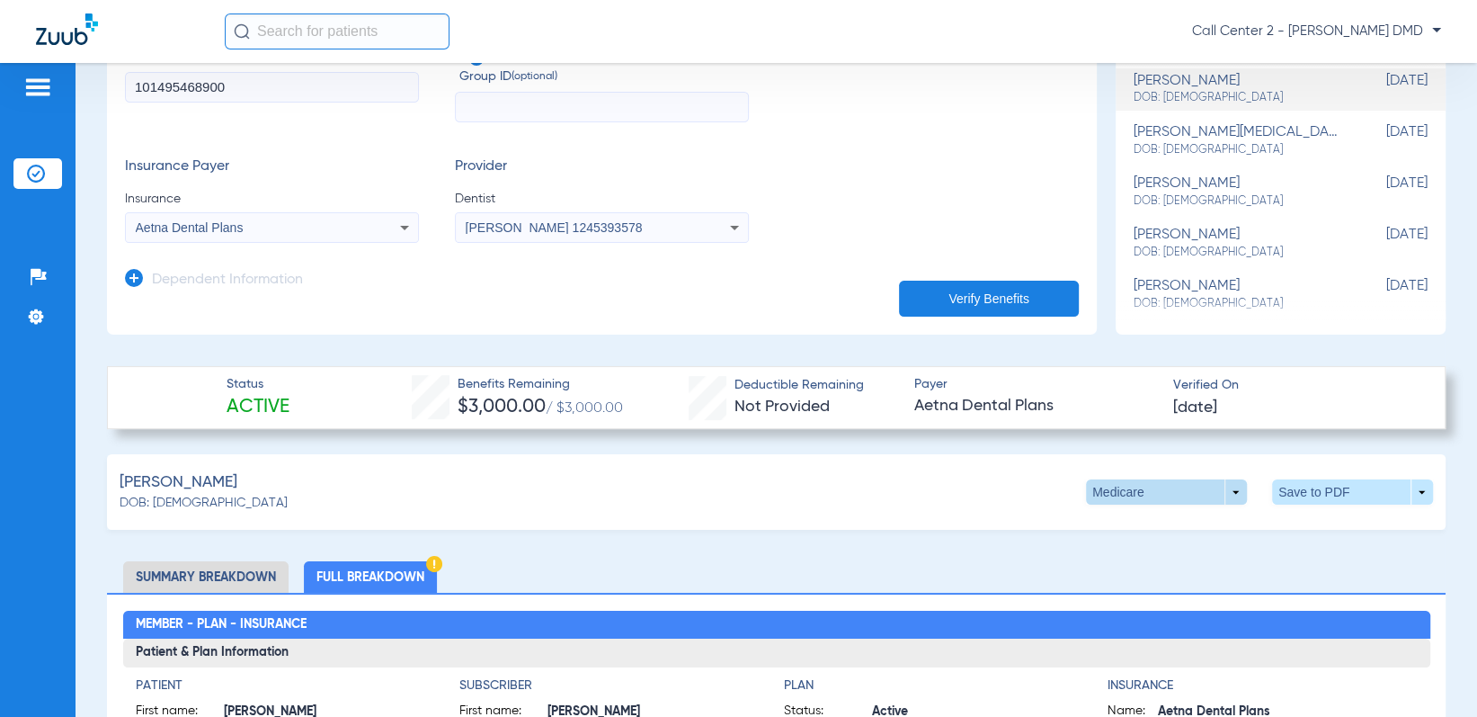
click at [1224, 490] on span at bounding box center [1166, 491] width 161 height 25
click at [1224, 490] on div at bounding box center [738, 358] width 1477 height 717
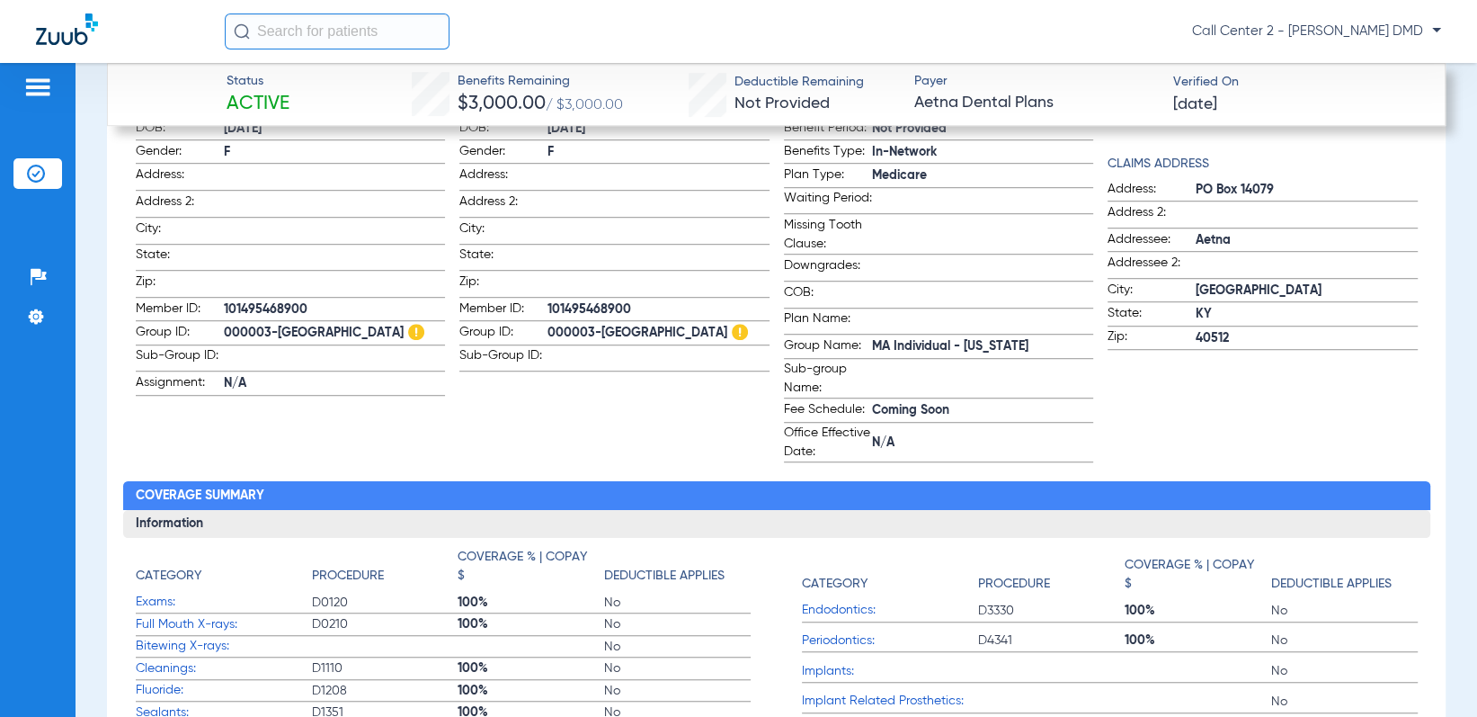
scroll to position [719, 0]
